Goal: Register for event/course

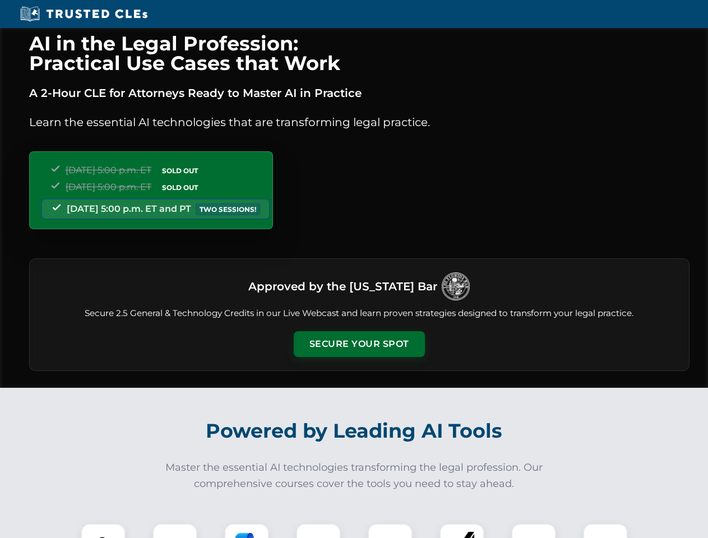
click at [359, 344] on button "Secure Your Spot" at bounding box center [359, 344] width 131 height 26
click at [103, 531] on img at bounding box center [103, 546] width 33 height 33
click at [175, 531] on div at bounding box center [174, 546] width 45 height 45
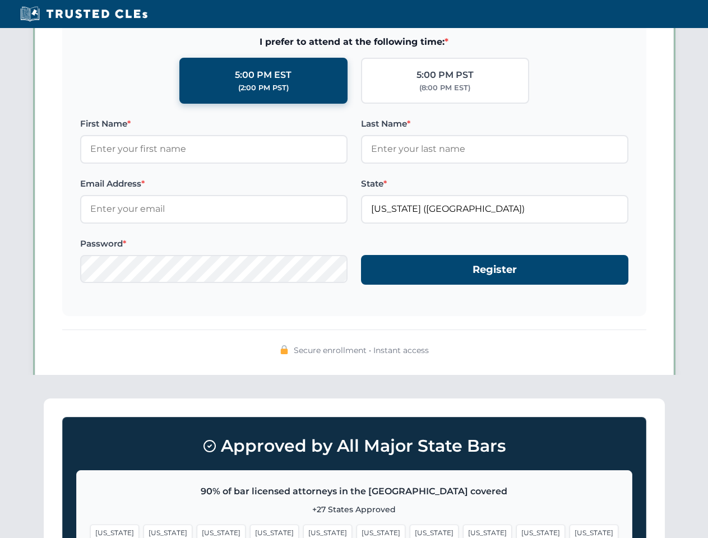
click at [516, 531] on span "[US_STATE]" at bounding box center [540, 533] width 49 height 16
